Goal: Communication & Community: Share content

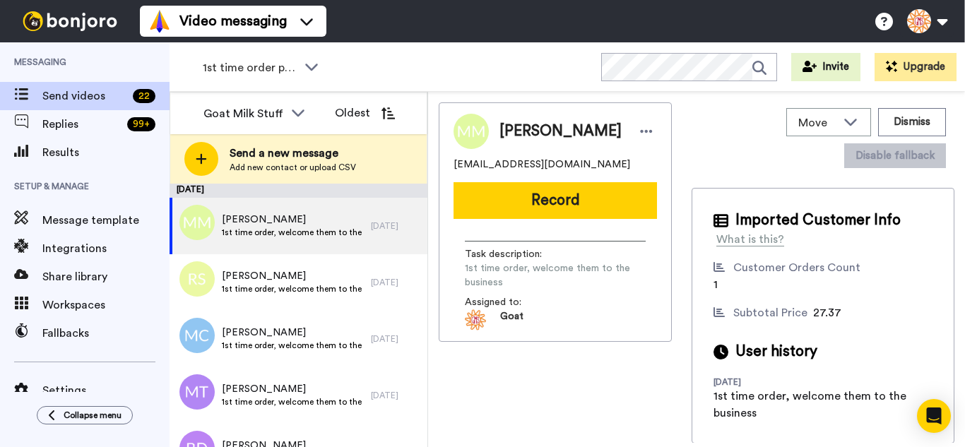
click at [403, 59] on div "1st time order people WORKSPACES View all All Thanking Thankful for Orders Othe…" at bounding box center [567, 66] width 795 height 49
click at [287, 67] on span "1st time order people" at bounding box center [250, 67] width 95 height 17
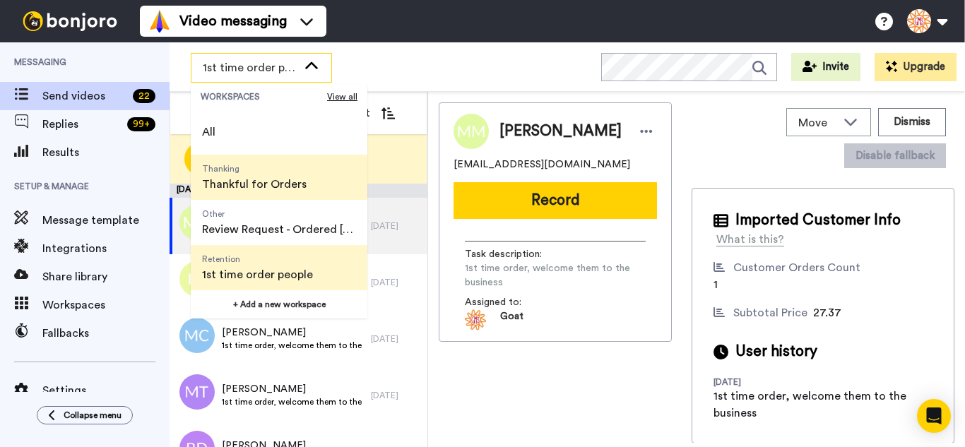
click at [247, 172] on span "Thanking" at bounding box center [254, 168] width 105 height 11
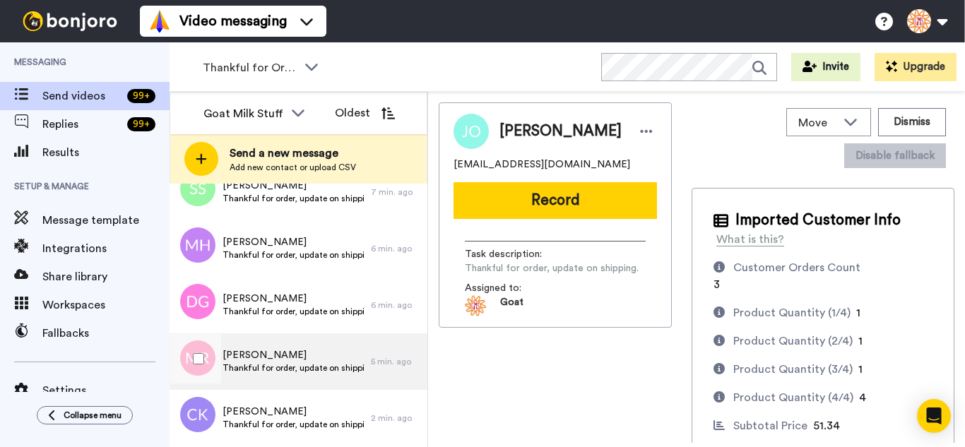
scroll to position [8355, 0]
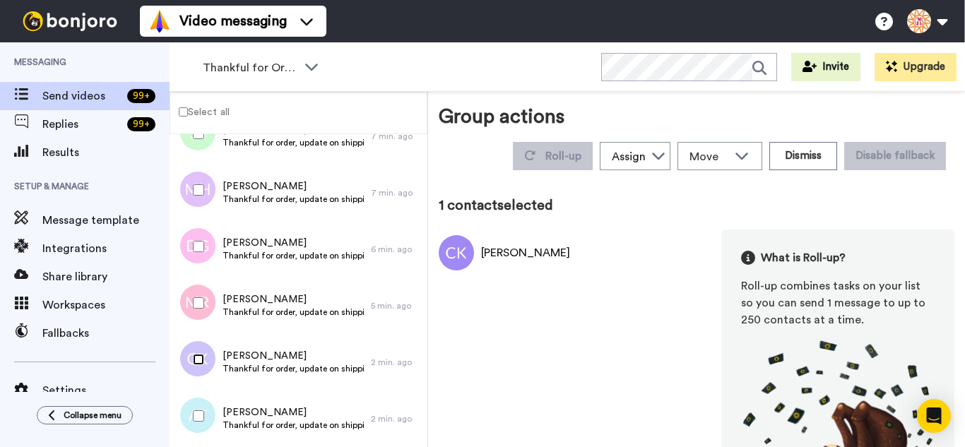
scroll to position [8305, 0]
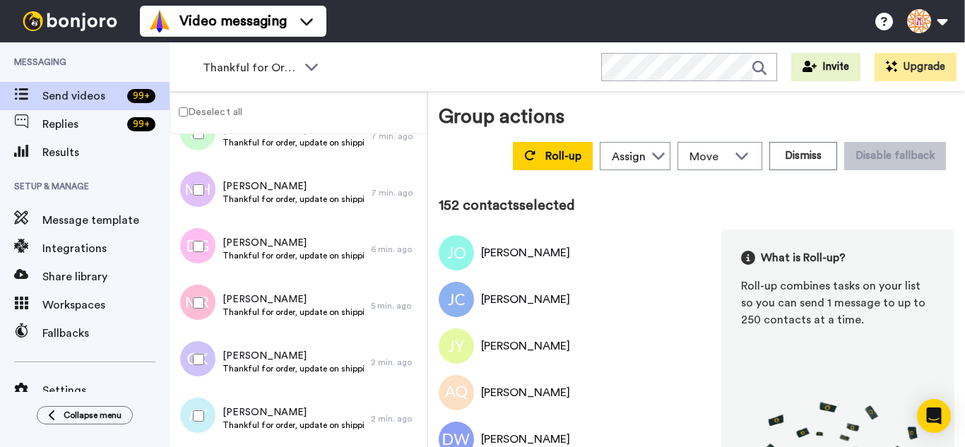
click at [201, 405] on div at bounding box center [195, 415] width 51 height 49
click at [198, 353] on div at bounding box center [195, 359] width 51 height 49
click at [203, 309] on div at bounding box center [195, 302] width 51 height 49
click at [200, 240] on div at bounding box center [195, 246] width 51 height 49
click at [203, 183] on div at bounding box center [195, 189] width 51 height 49
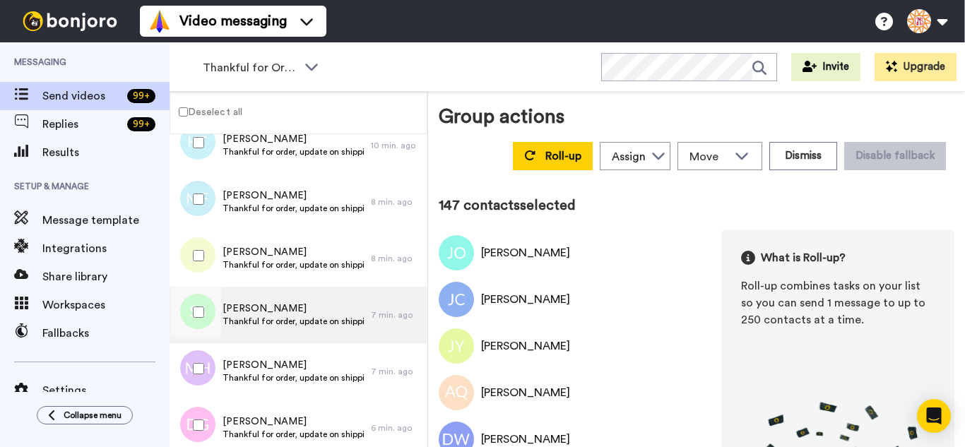
scroll to position [8093, 0]
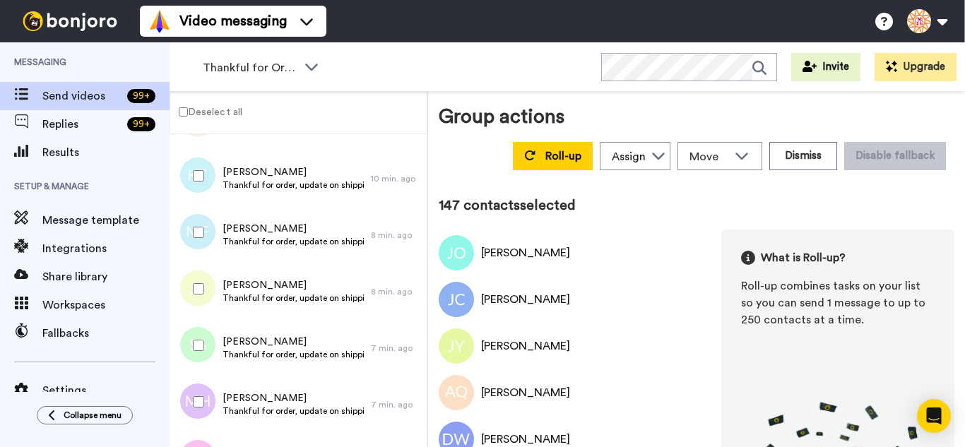
click at [192, 346] on div at bounding box center [195, 345] width 51 height 49
drag, startPoint x: 205, startPoint y: 283, endPoint x: 203, endPoint y: 240, distance: 42.4
click at [205, 277] on div at bounding box center [195, 288] width 51 height 49
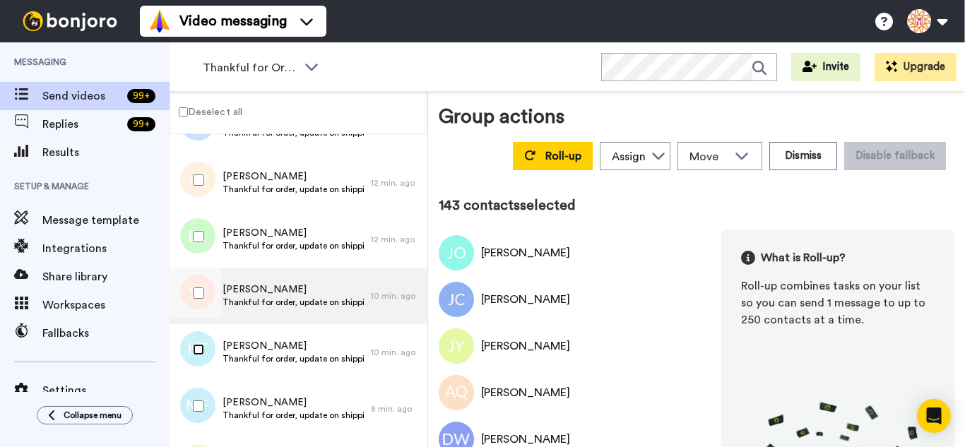
scroll to position [7881, 0]
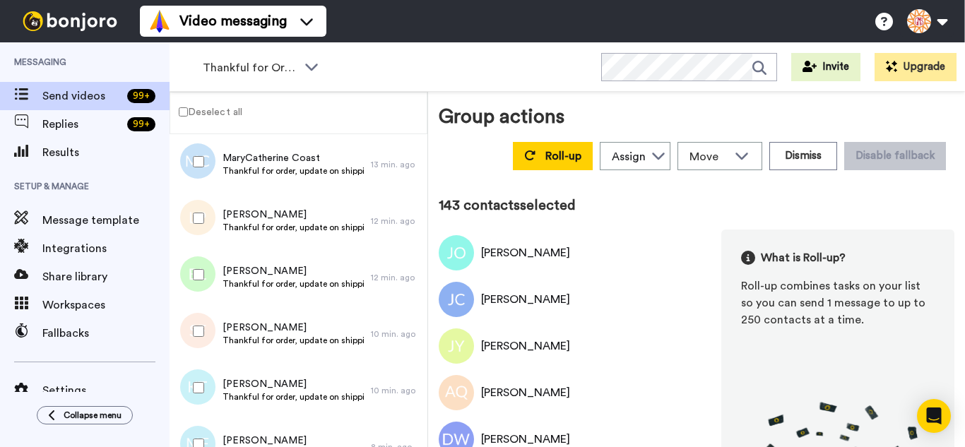
click at [186, 329] on div at bounding box center [195, 331] width 51 height 49
click at [198, 220] on div at bounding box center [195, 218] width 51 height 49
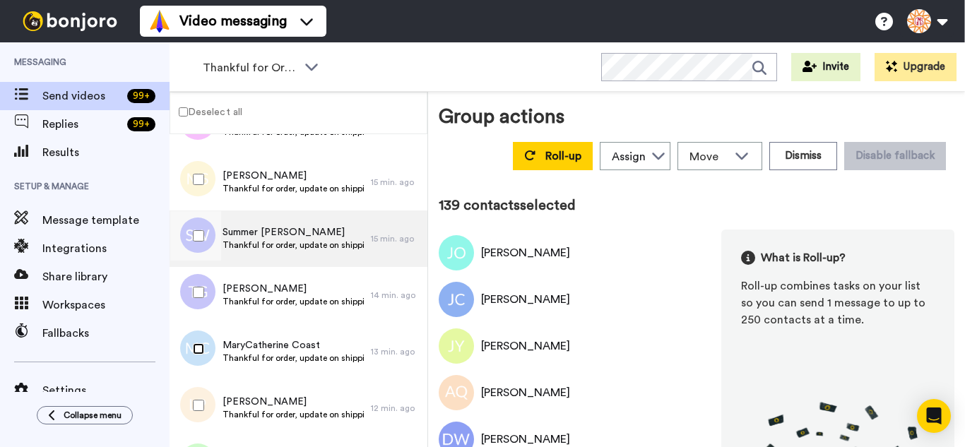
scroll to position [7669, 0]
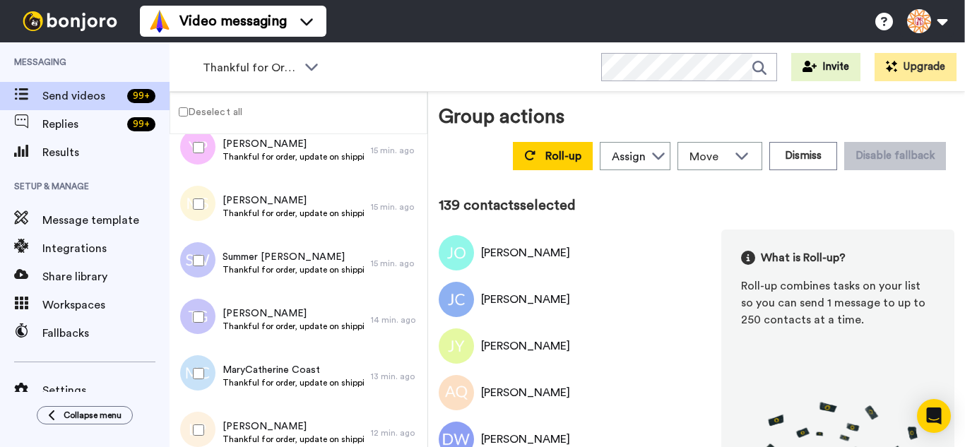
drag, startPoint x: 210, startPoint y: 314, endPoint x: 209, endPoint y: 285, distance: 29.7
click at [210, 313] on div at bounding box center [195, 316] width 51 height 49
drag, startPoint x: 206, startPoint y: 268, endPoint x: 201, endPoint y: 224, distance: 44.1
click at [206, 256] on div at bounding box center [195, 260] width 51 height 49
click at [194, 189] on div at bounding box center [195, 203] width 51 height 49
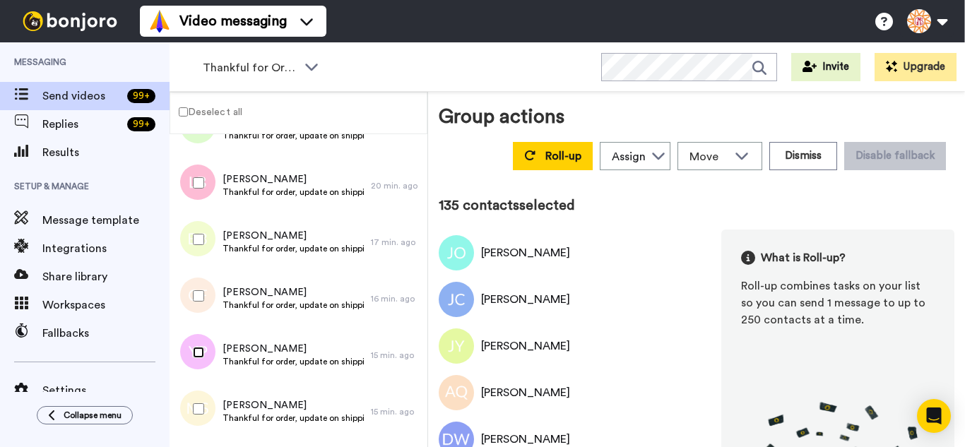
scroll to position [7457, 0]
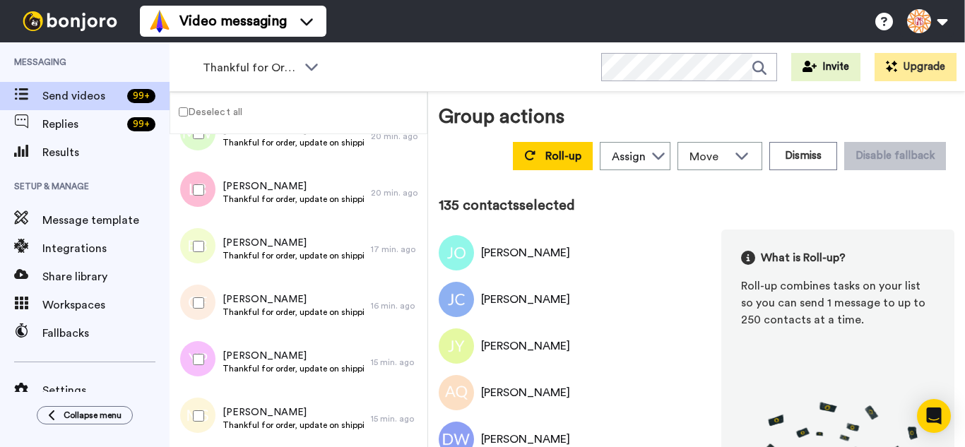
click at [203, 309] on div at bounding box center [195, 302] width 51 height 49
click at [194, 181] on div at bounding box center [195, 189] width 51 height 49
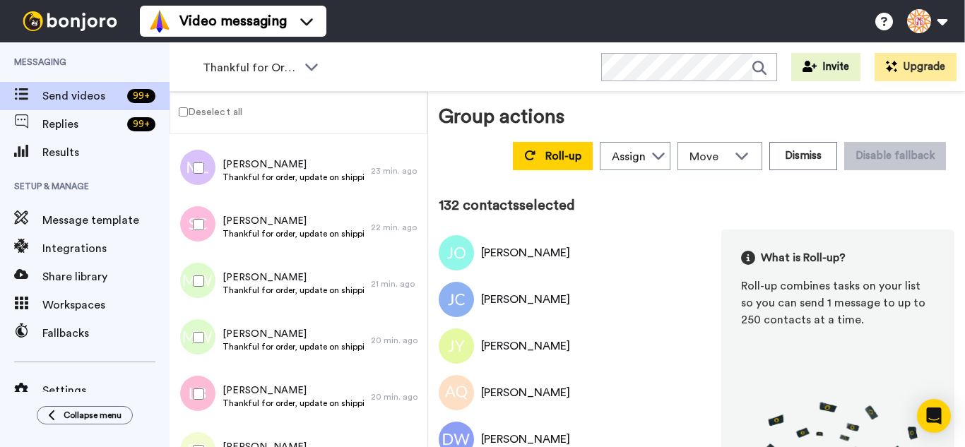
scroll to position [7246, 0]
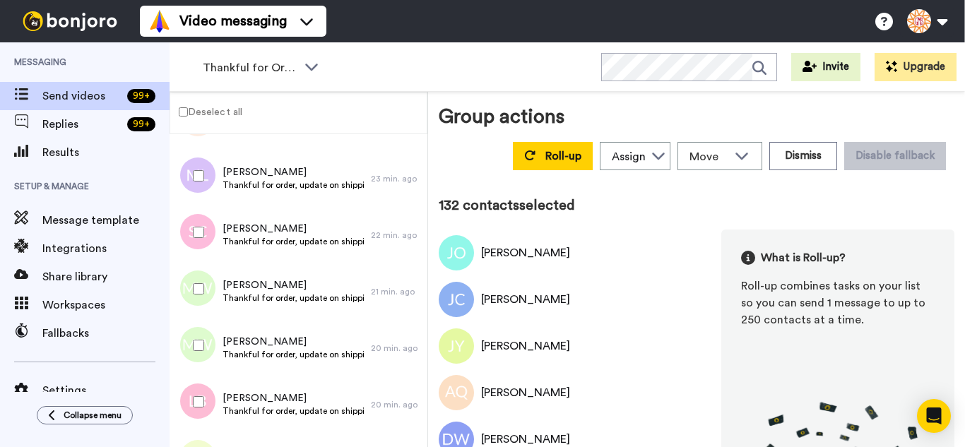
click at [198, 351] on div at bounding box center [195, 345] width 51 height 49
click at [188, 295] on div at bounding box center [195, 288] width 51 height 49
click at [202, 225] on div at bounding box center [195, 232] width 51 height 49
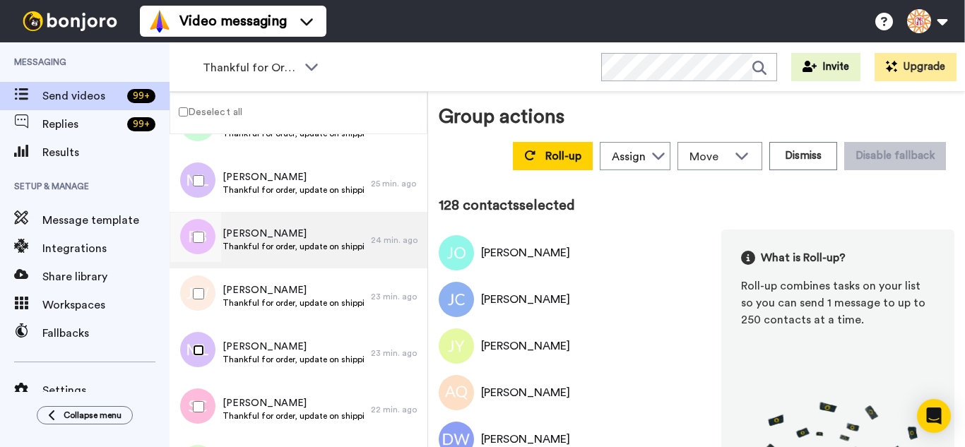
scroll to position [7034, 0]
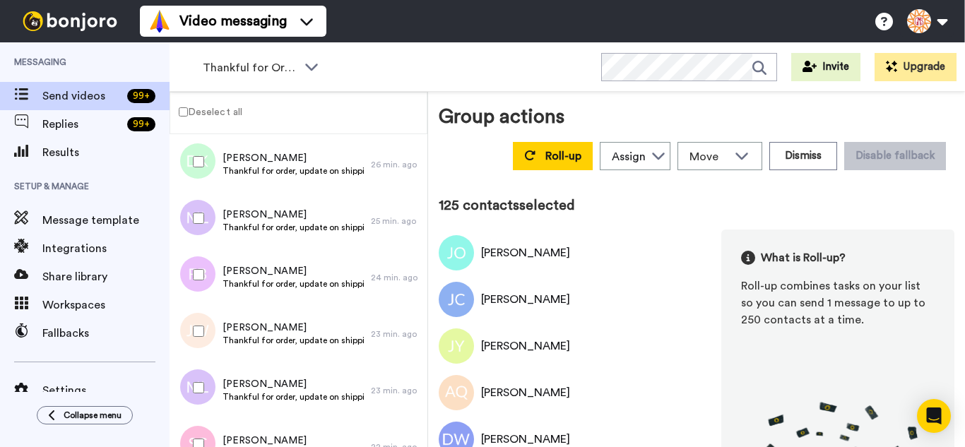
click at [199, 172] on div at bounding box center [195, 161] width 51 height 49
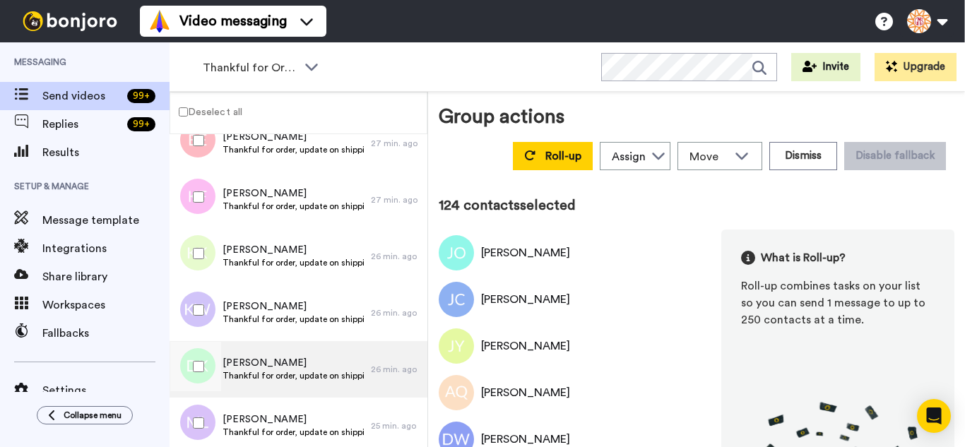
scroll to position [6822, 0]
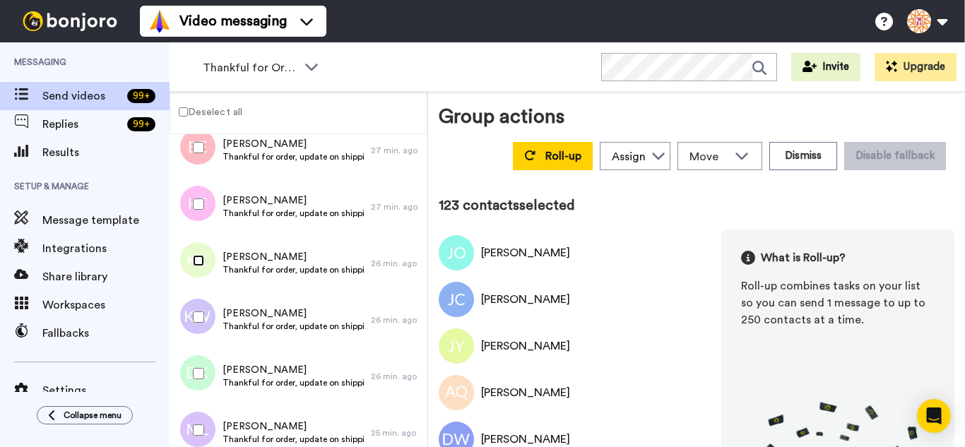
click at [198, 251] on div at bounding box center [195, 260] width 51 height 49
click at [206, 190] on div at bounding box center [195, 203] width 51 height 49
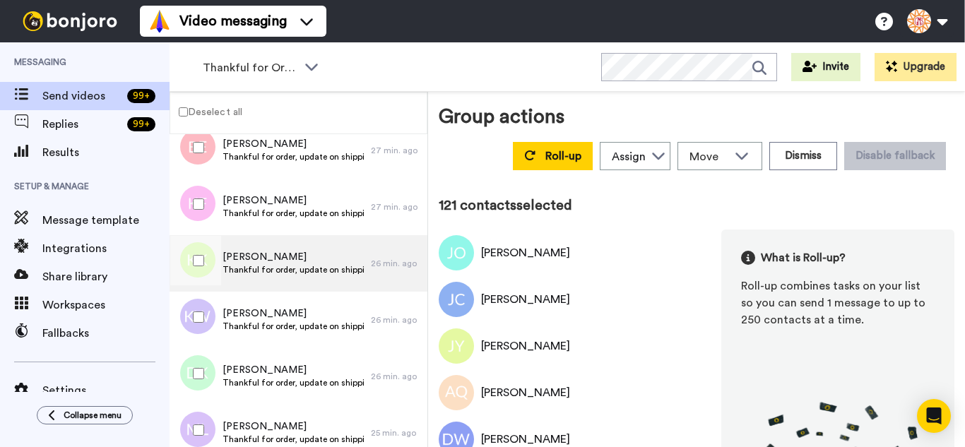
drag, startPoint x: 204, startPoint y: 144, endPoint x: 223, endPoint y: 258, distance: 115.2
click at [204, 148] on div at bounding box center [195, 147] width 51 height 49
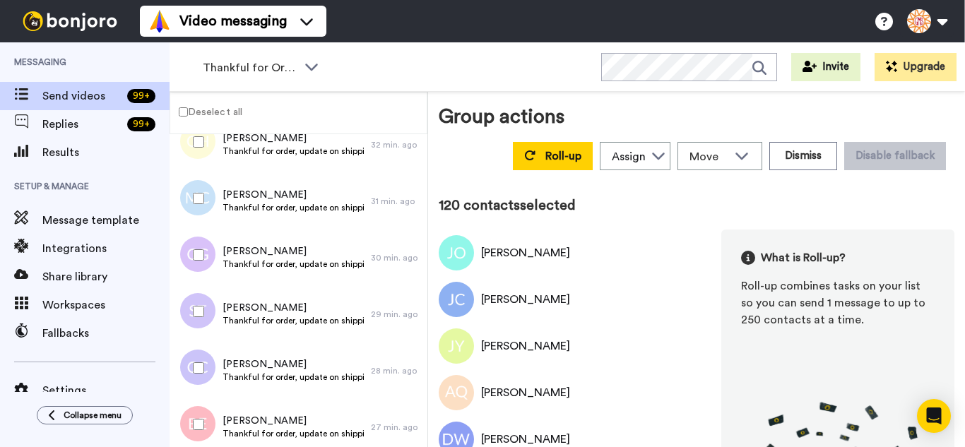
scroll to position [6539, 0]
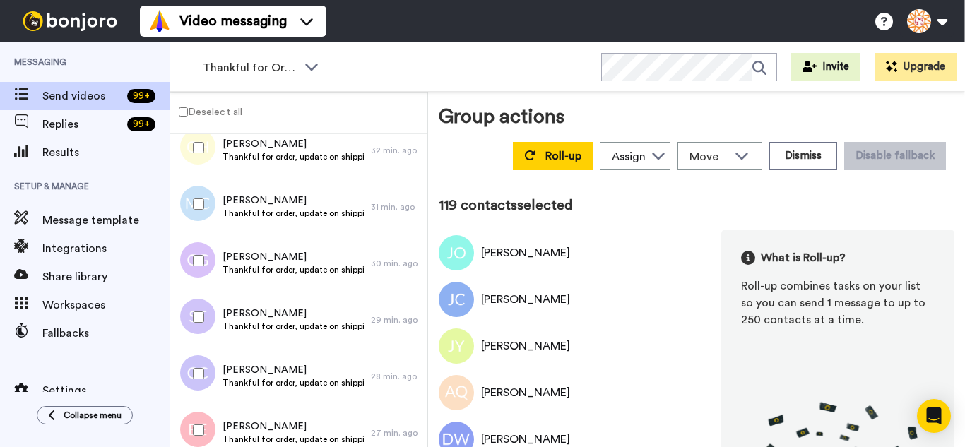
click at [209, 316] on div at bounding box center [195, 316] width 51 height 49
drag, startPoint x: 201, startPoint y: 189, endPoint x: 201, endPoint y: 176, distance: 13.4
click at [201, 188] on div at bounding box center [195, 203] width 51 height 49
click at [201, 141] on div at bounding box center [195, 147] width 51 height 49
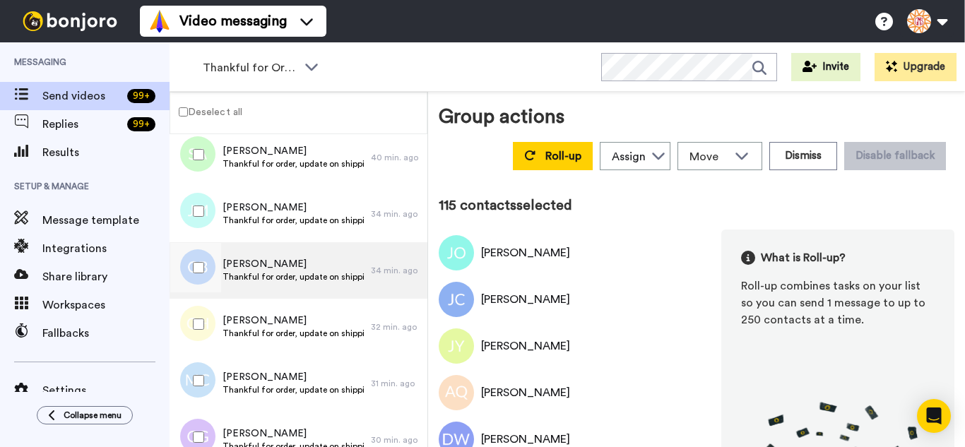
scroll to position [6257, 0]
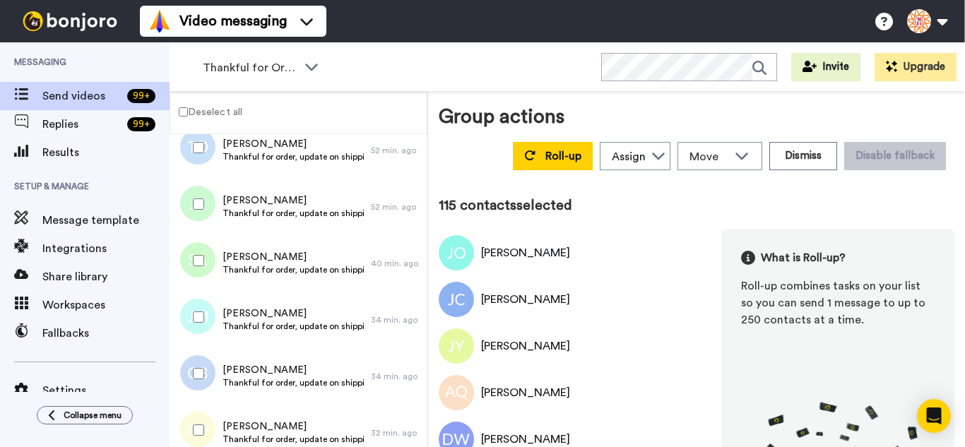
click at [201, 388] on div at bounding box center [195, 373] width 51 height 49
click at [204, 250] on div at bounding box center [195, 260] width 51 height 49
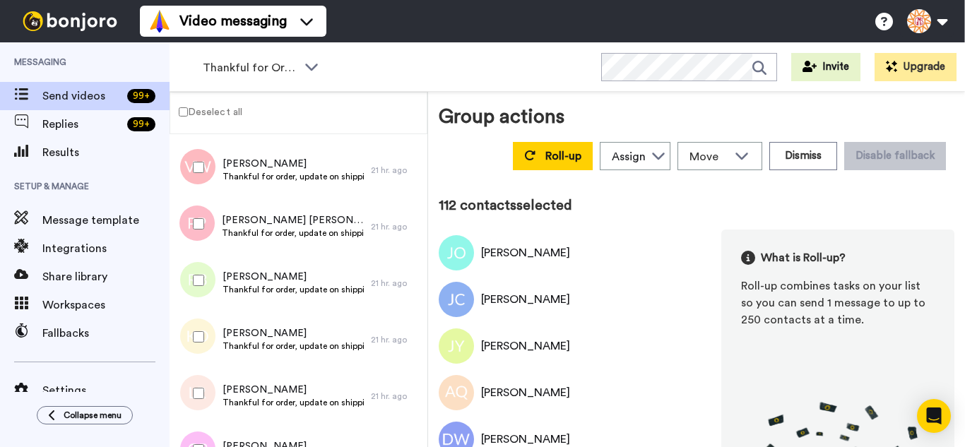
scroll to position [1272, 0]
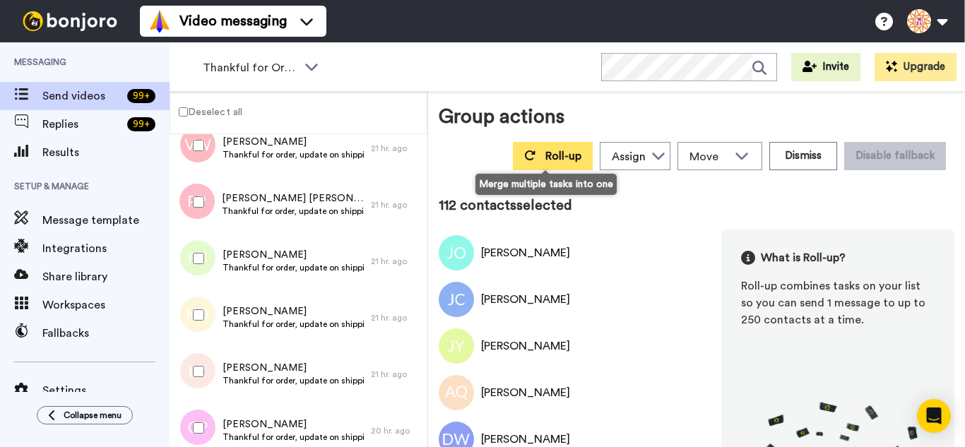
click at [536, 156] on button "Roll-up" at bounding box center [553, 156] width 80 height 28
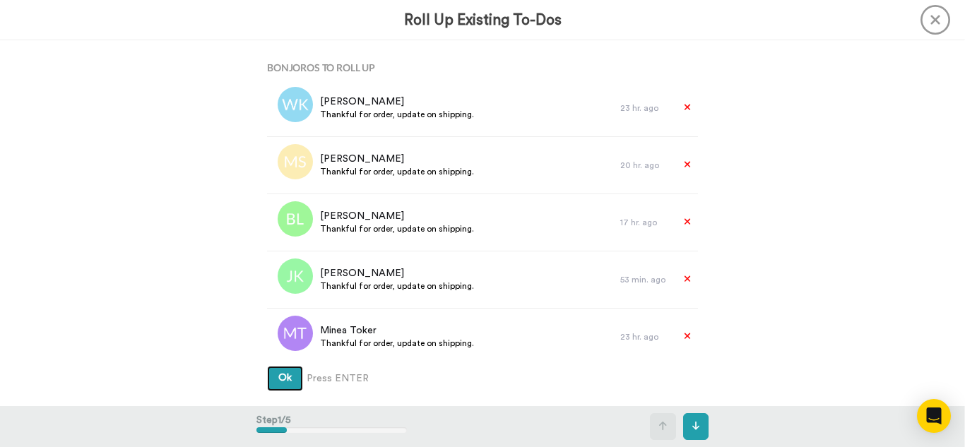
click at [267, 366] on button "Ok" at bounding box center [285, 378] width 36 height 25
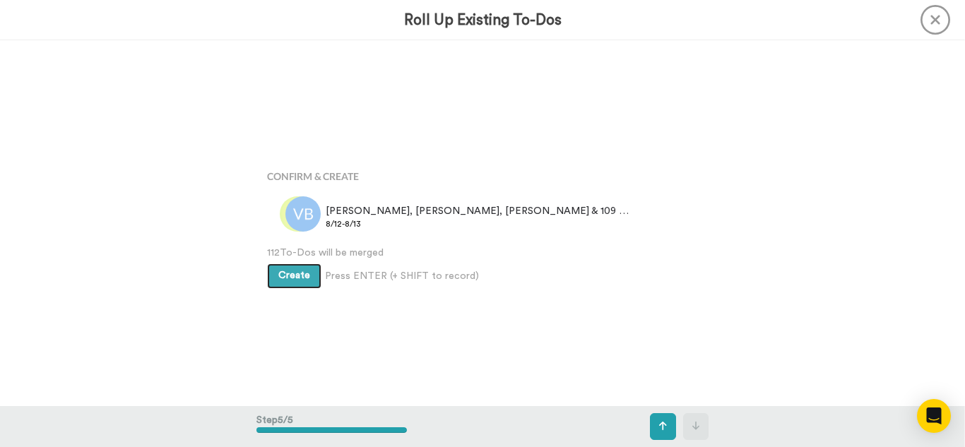
scroll to position [1462, 0]
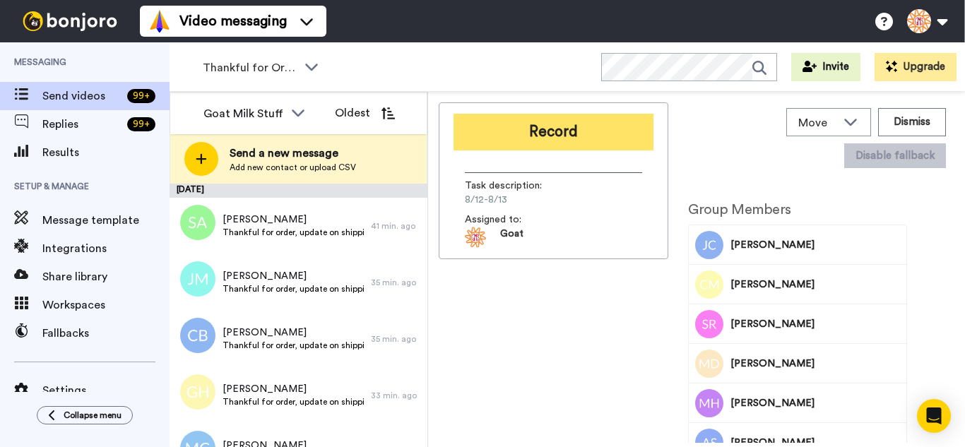
click at [511, 123] on button "Record" at bounding box center [554, 132] width 200 height 37
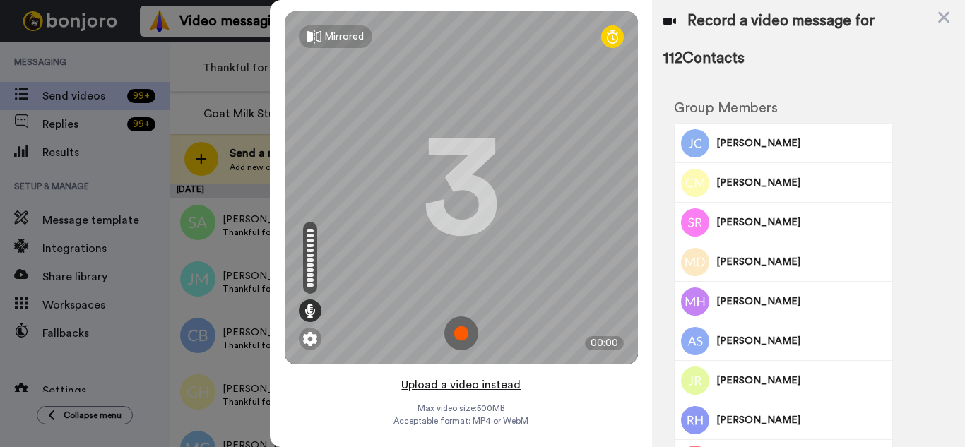
click at [507, 386] on button "Upload a video instead" at bounding box center [461, 385] width 128 height 18
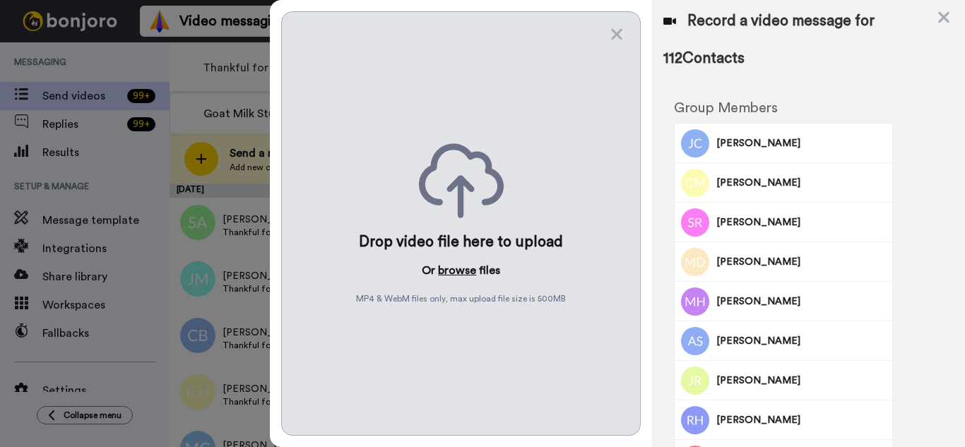
click at [455, 277] on button "browse" at bounding box center [457, 270] width 38 height 17
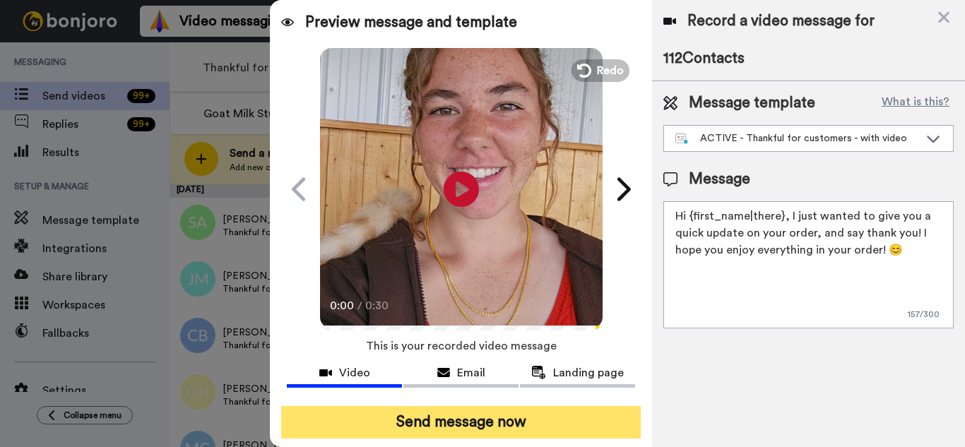
click at [507, 420] on button "Send message now" at bounding box center [461, 422] width 360 height 32
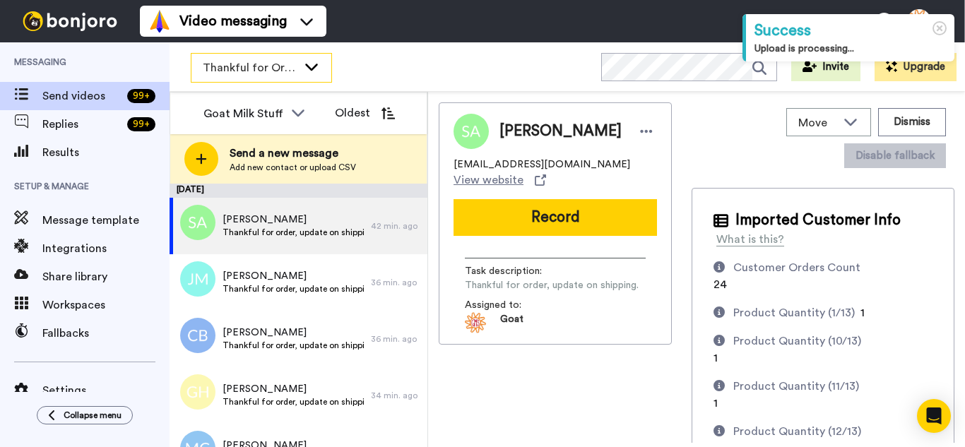
click at [243, 66] on span "Thankful for Orders" at bounding box center [250, 67] width 95 height 17
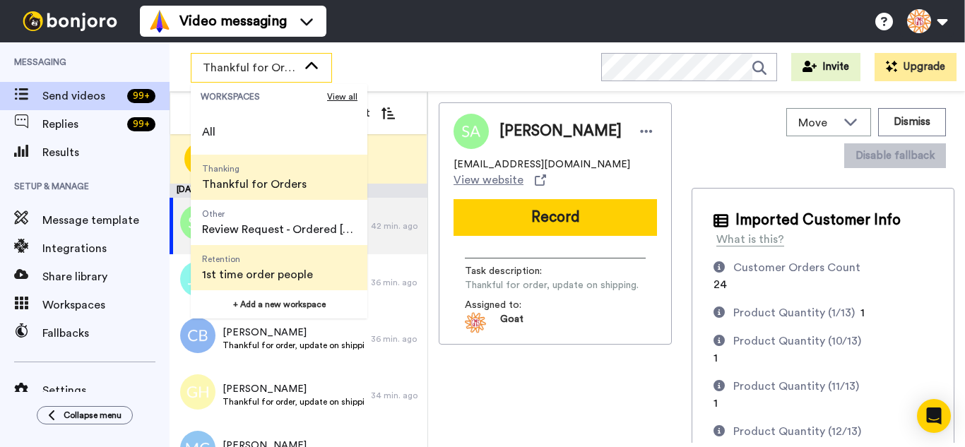
click at [221, 264] on span "Retention" at bounding box center [257, 259] width 111 height 11
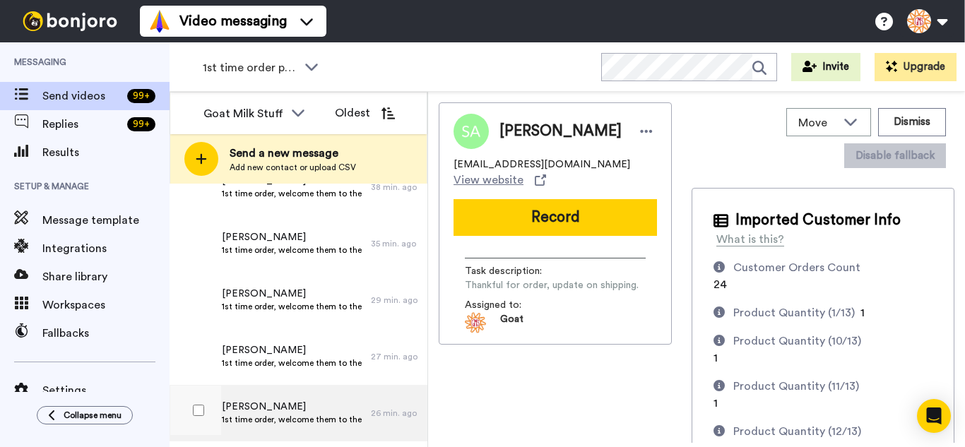
scroll to position [3438, 0]
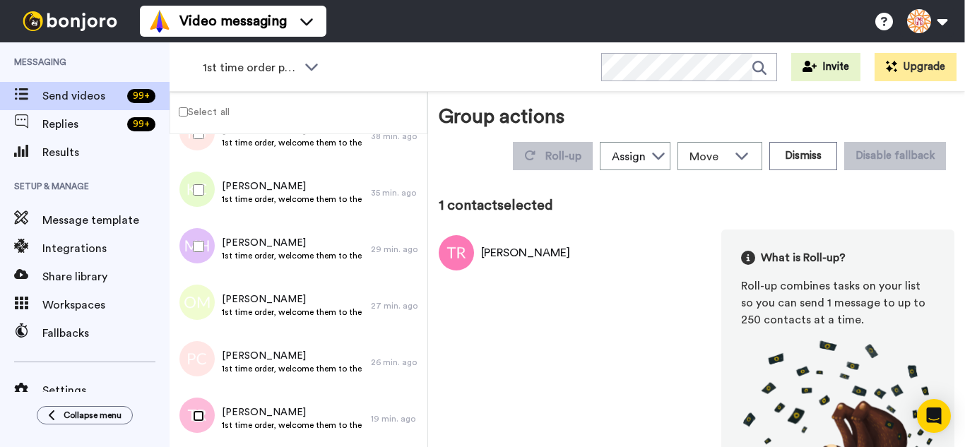
scroll to position [3389, 0]
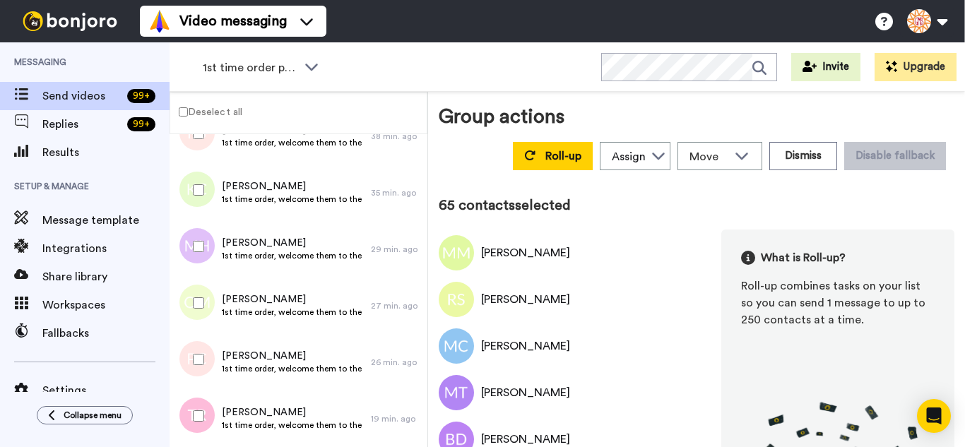
click at [199, 406] on div at bounding box center [195, 415] width 51 height 49
drag, startPoint x: 199, startPoint y: 353, endPoint x: 205, endPoint y: 319, distance: 34.4
click at [200, 352] on div at bounding box center [195, 359] width 51 height 49
click at [206, 310] on div at bounding box center [195, 302] width 51 height 49
click at [205, 247] on div at bounding box center [195, 246] width 51 height 49
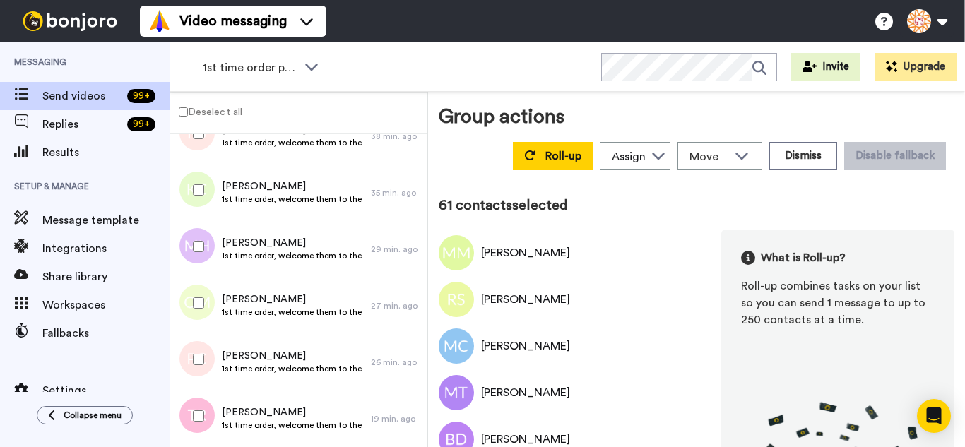
click at [206, 196] on div at bounding box center [195, 189] width 51 height 49
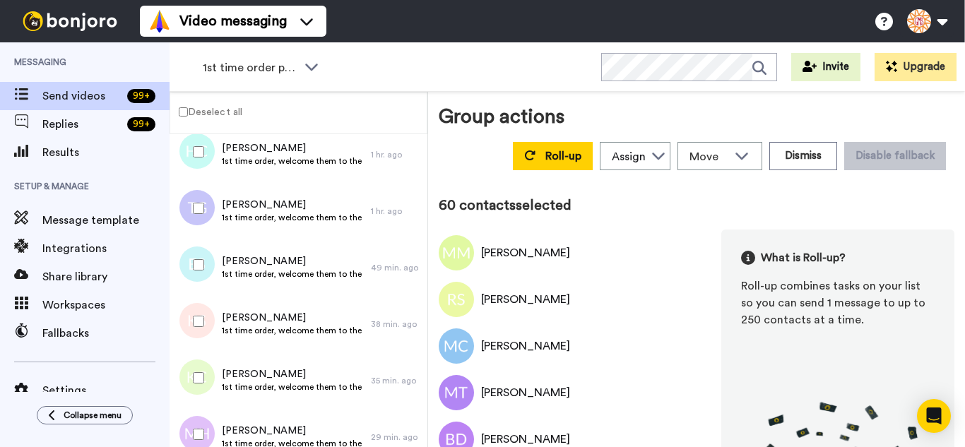
scroll to position [3177, 0]
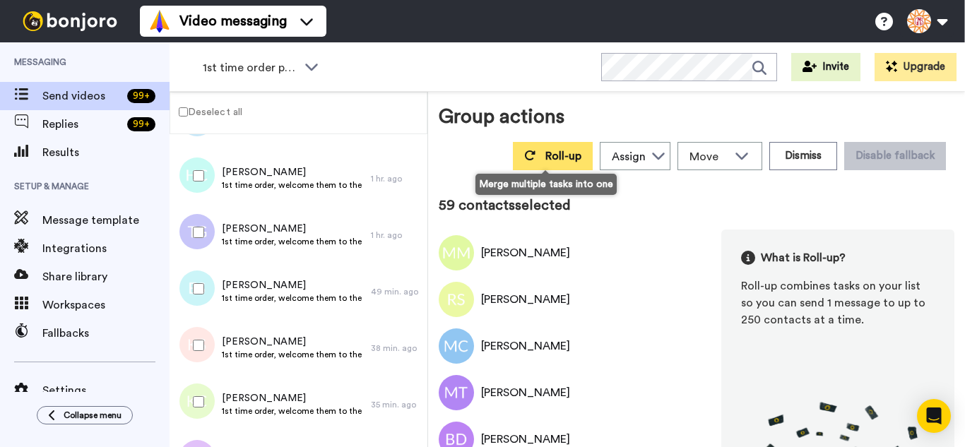
click at [545, 159] on span "Roll-up" at bounding box center [563, 155] width 36 height 11
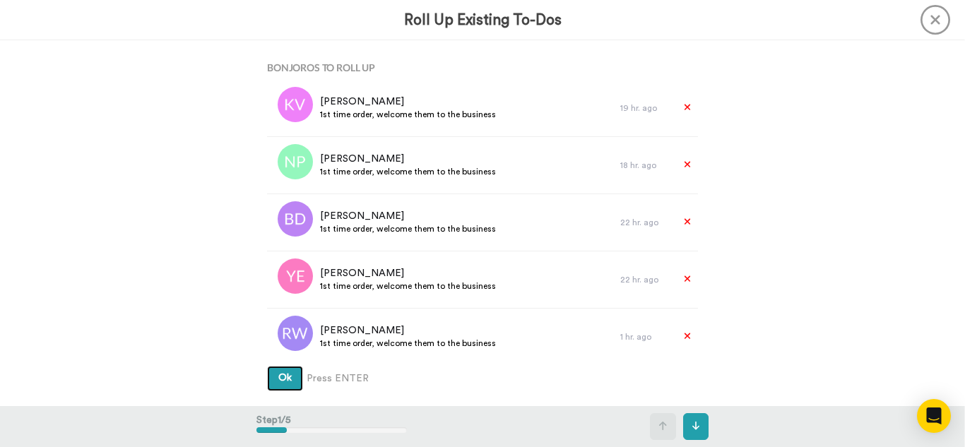
click at [267, 366] on button "Ok" at bounding box center [285, 378] width 36 height 25
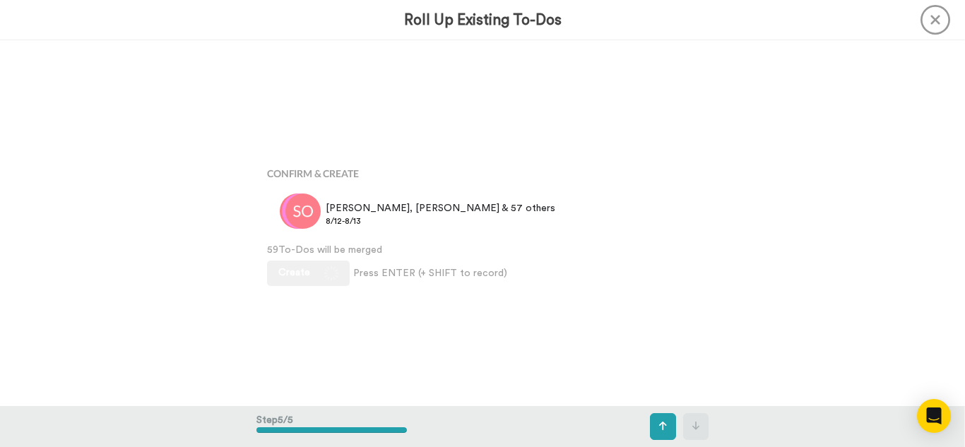
scroll to position [1462, 0]
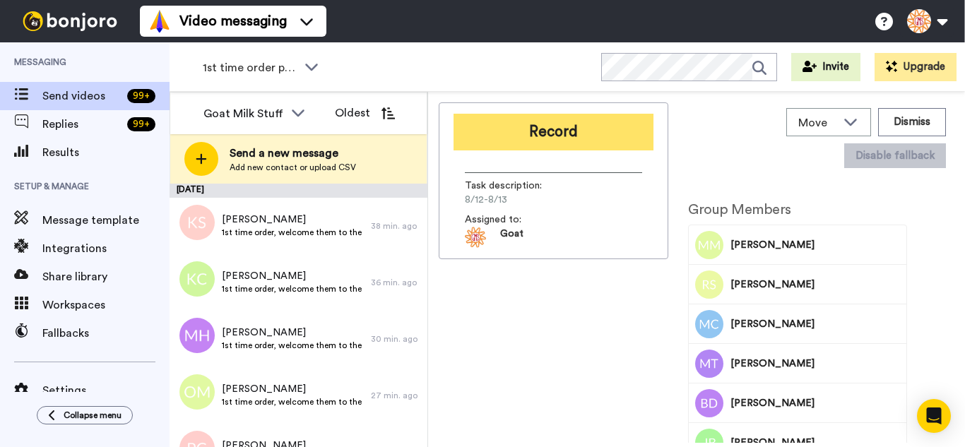
click at [545, 141] on button "Record" at bounding box center [554, 132] width 200 height 37
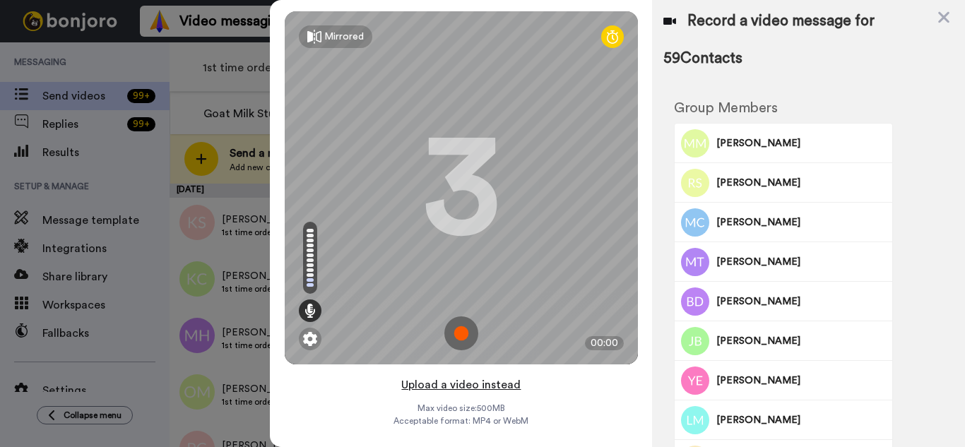
click at [498, 383] on button "Upload a video instead" at bounding box center [461, 385] width 128 height 18
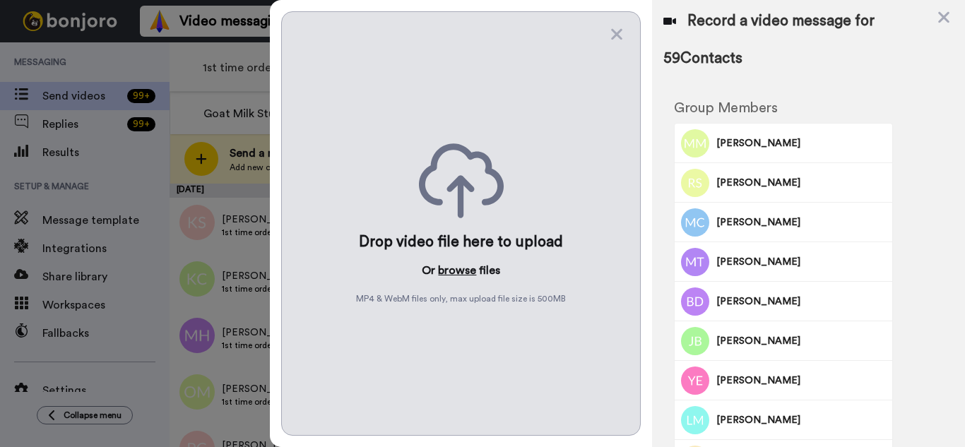
click at [462, 273] on button "browse" at bounding box center [457, 270] width 38 height 17
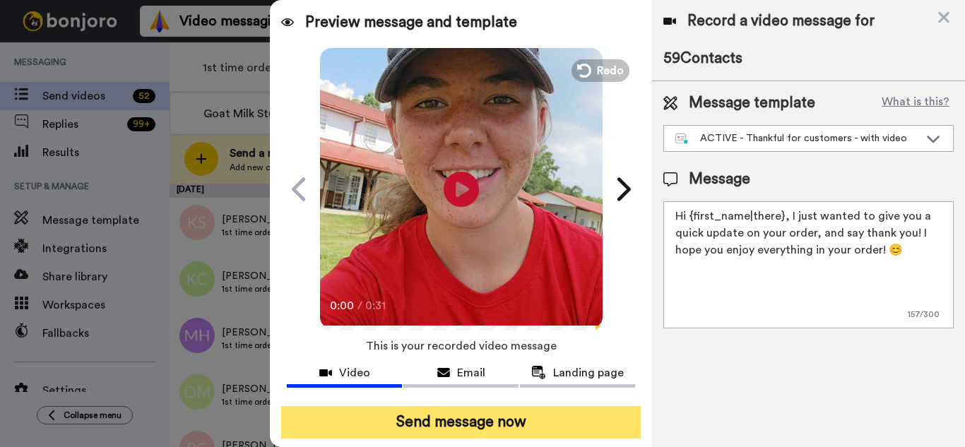
click at [461, 425] on button "Send message now" at bounding box center [461, 422] width 360 height 32
